Goal: Task Accomplishment & Management: Manage account settings

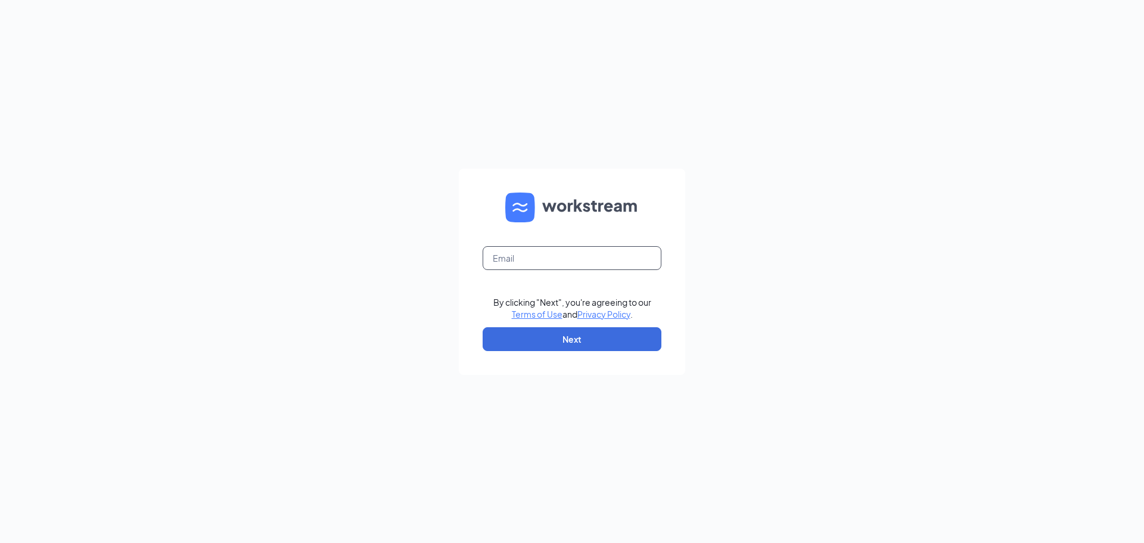
click at [554, 256] on input "text" at bounding box center [571, 258] width 179 height 24
type input "northsidesanantonio@mathnasium.com"
click at [578, 339] on button "Next" at bounding box center [571, 339] width 179 height 24
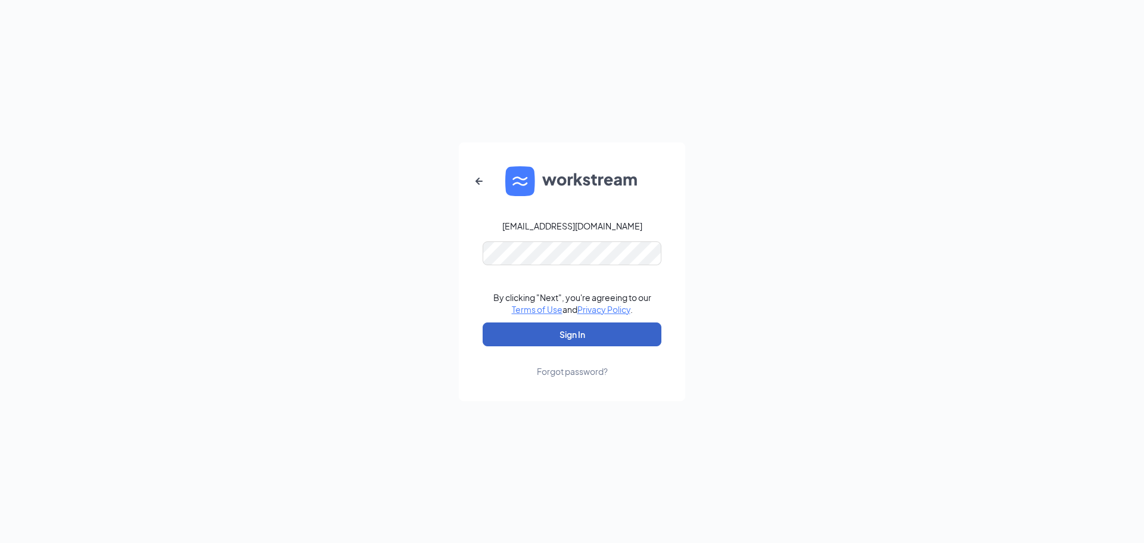
click at [577, 338] on button "Sign In" at bounding box center [571, 334] width 179 height 24
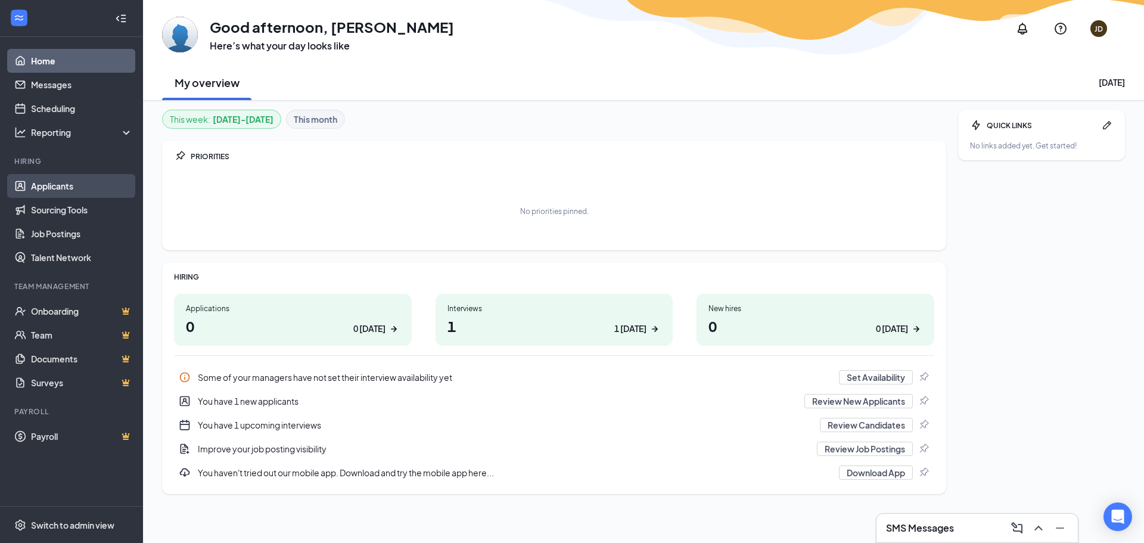
click at [67, 189] on link "Applicants" at bounding box center [82, 186] width 102 height 24
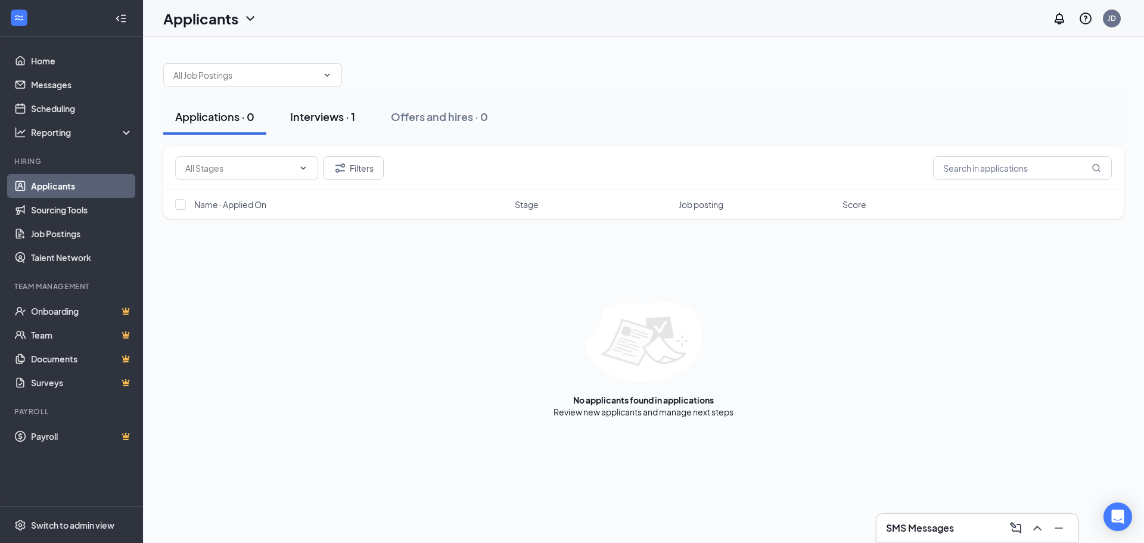
click at [340, 118] on div "Interviews · 1" at bounding box center [322, 116] width 65 height 15
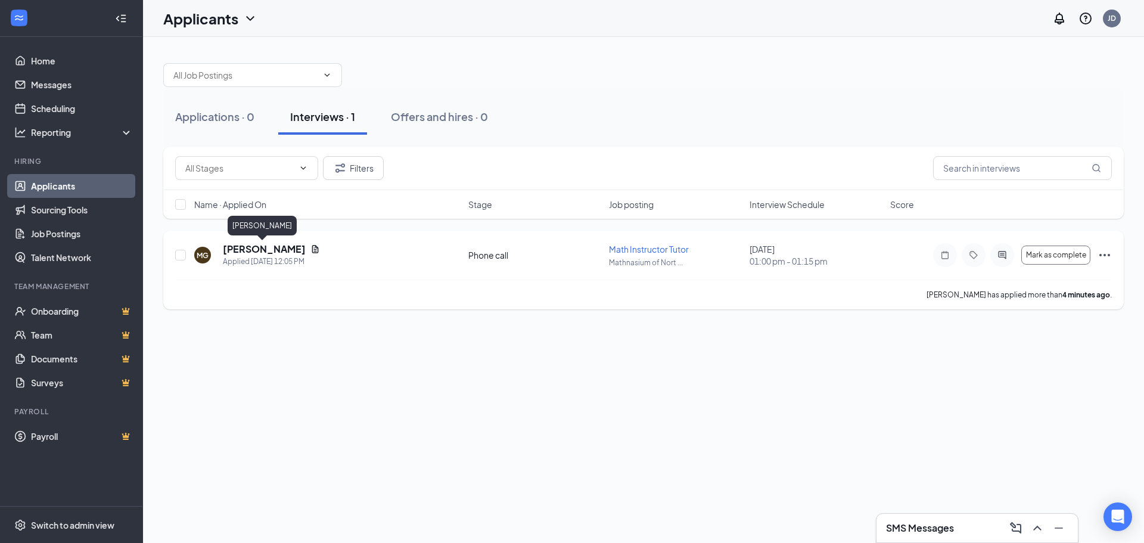
click at [268, 252] on h5 "[PERSON_NAME]" at bounding box center [264, 248] width 83 height 13
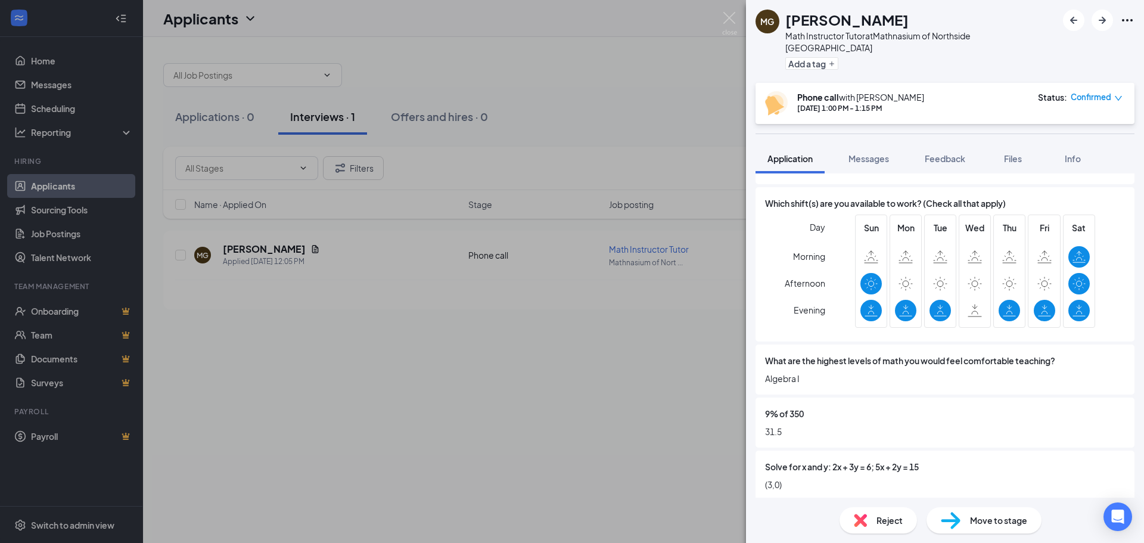
scroll to position [844, 0]
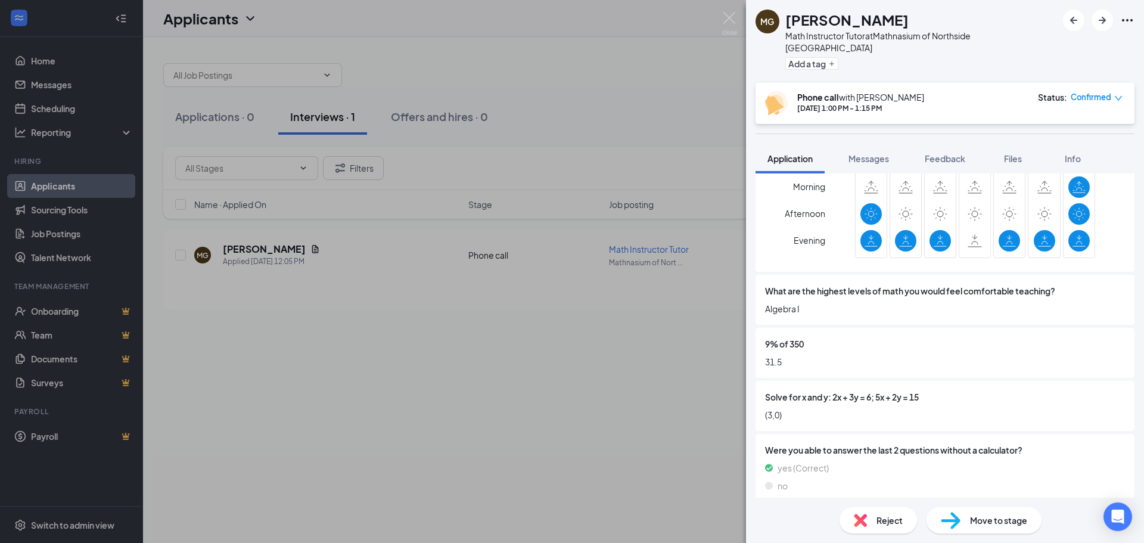
click at [889, 519] on span "Reject" at bounding box center [889, 519] width 26 height 13
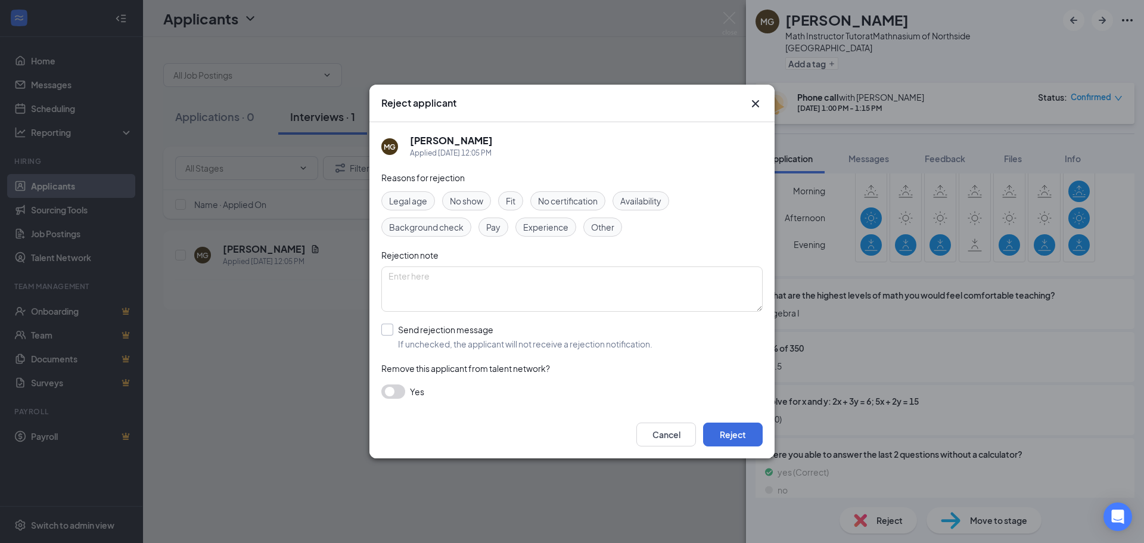
click at [388, 328] on input "Send rejection message If unchecked, the applicant will not receive a rejection…" at bounding box center [516, 336] width 271 height 26
checkbox input "true"
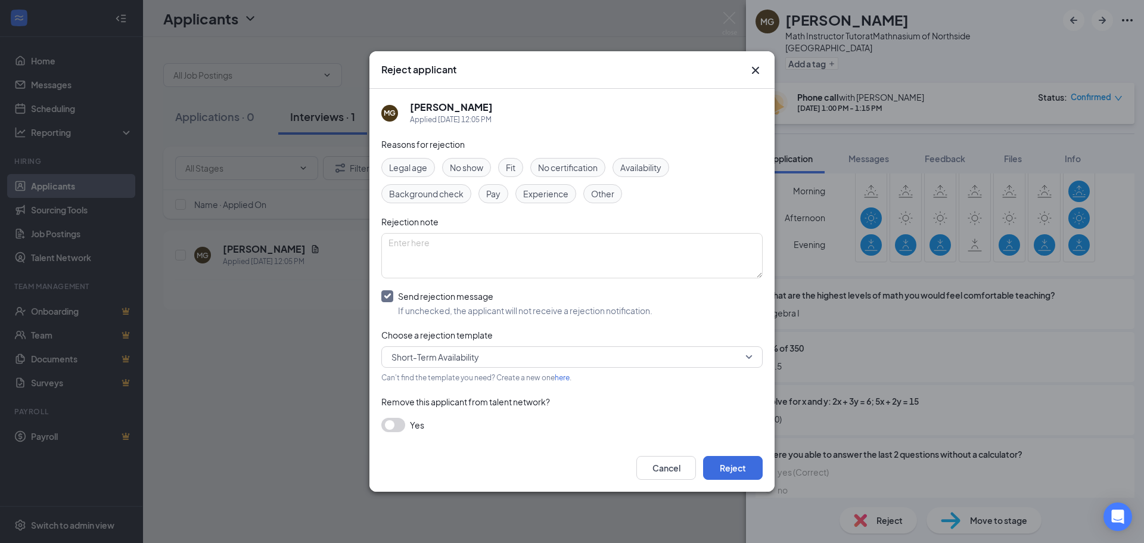
click at [428, 359] on span "Short-Term Availability" at bounding box center [435, 357] width 88 height 18
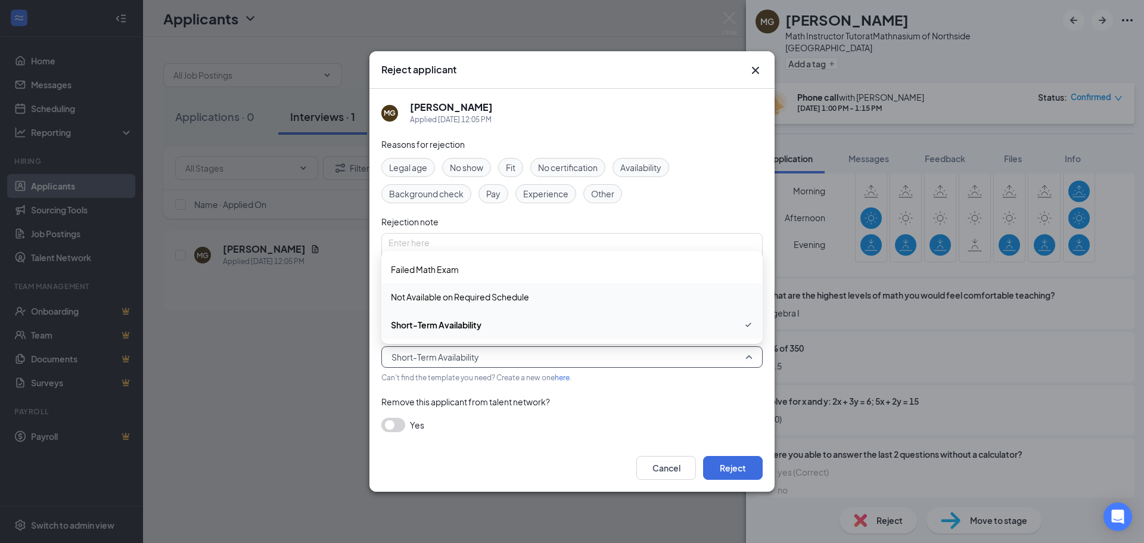
click at [472, 298] on span "Not Available on Required Schedule" at bounding box center [460, 296] width 138 height 13
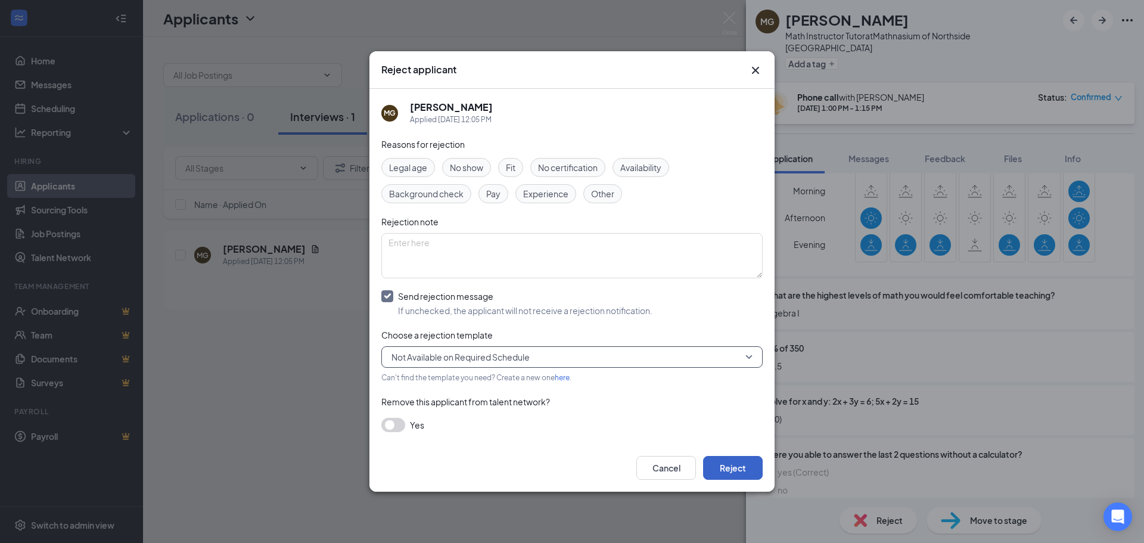
click at [746, 463] on button "Reject" at bounding box center [733, 468] width 60 height 24
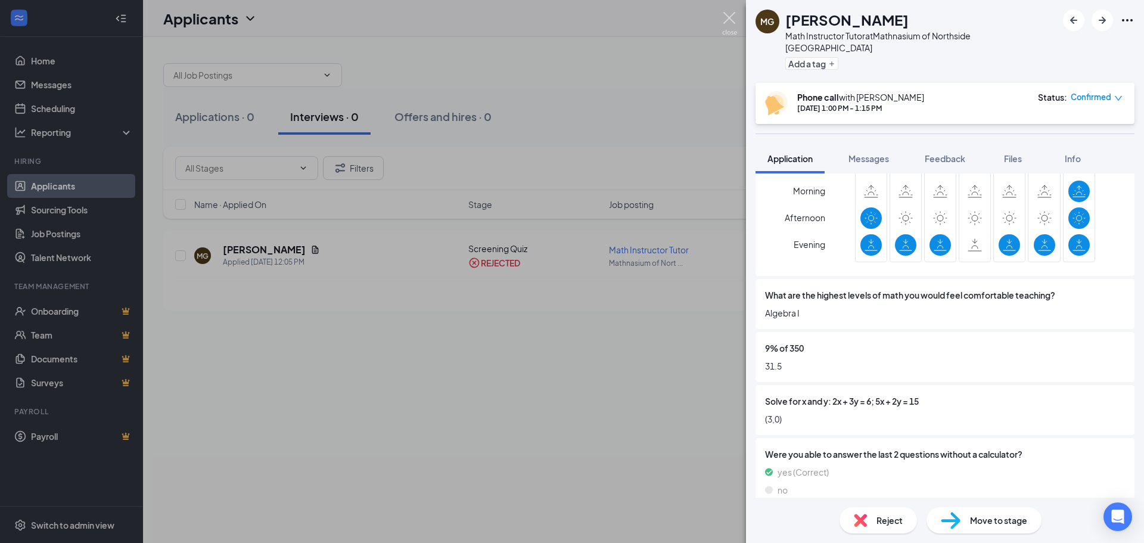
click at [729, 20] on img at bounding box center [729, 23] width 15 height 23
